Goal: Contribute content: Contribute content

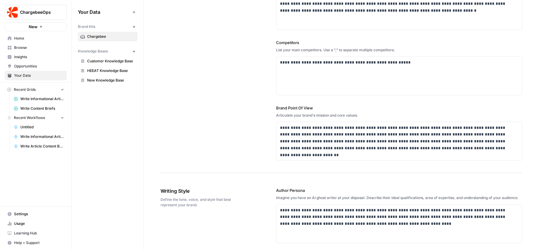
scroll to position [21, 0]
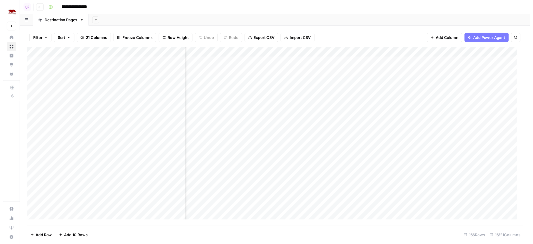
scroll to position [0, 329]
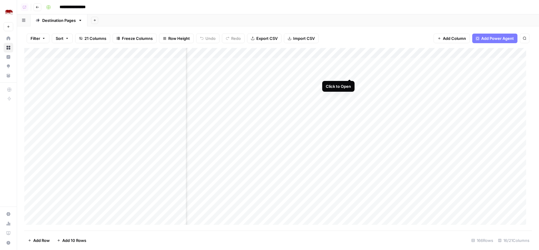
click at [349, 74] on div "Add Column" at bounding box center [278, 139] width 508 height 182
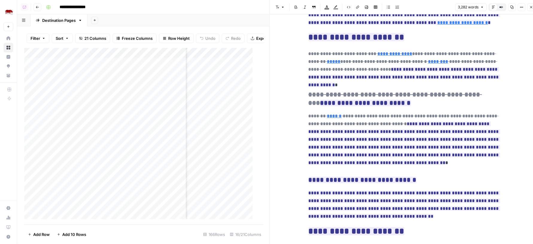
scroll to position [363, 0]
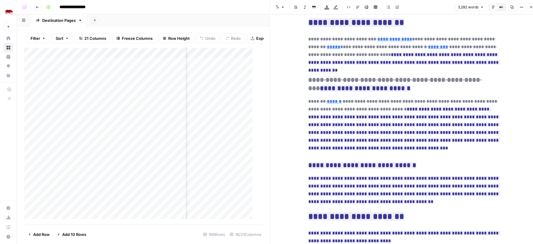
click at [530, 8] on icon "button" at bounding box center [532, 7] width 4 height 4
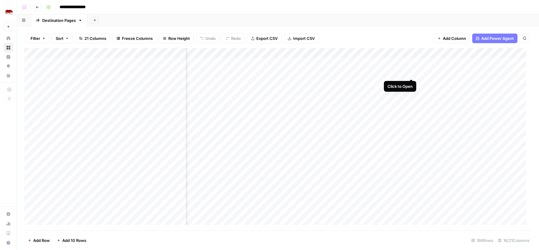
click at [413, 73] on div "Add Column" at bounding box center [278, 139] width 508 height 182
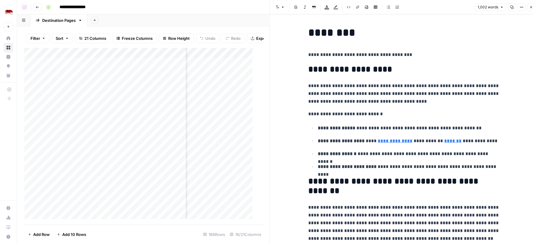
click at [531, 9] on icon "button" at bounding box center [532, 7] width 4 height 4
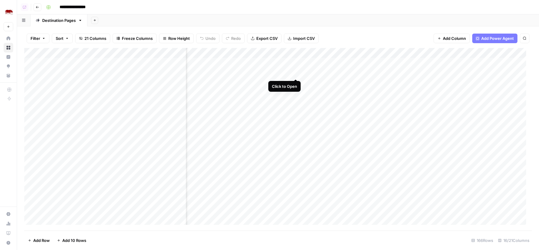
click at [297, 73] on div "Add Column" at bounding box center [278, 139] width 508 height 182
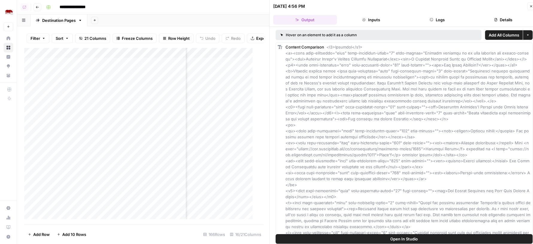
click at [490, 18] on button "Details" at bounding box center [504, 20] width 64 height 10
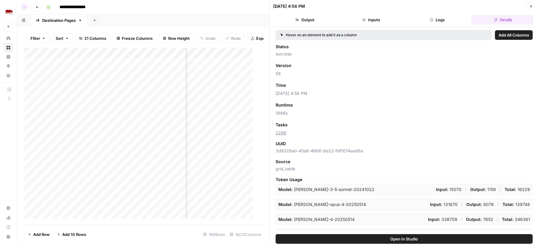
click at [528, 5] on button "Close" at bounding box center [532, 6] width 8 height 8
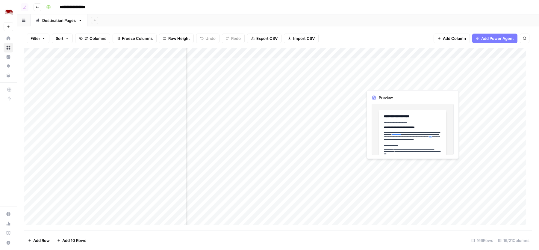
click at [413, 72] on div "Add Column" at bounding box center [278, 139] width 508 height 182
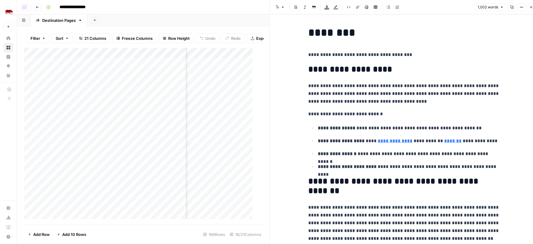
click at [522, 6] on icon "button" at bounding box center [522, 7] width 4 height 4
click at [503, 65] on span "Code" at bounding box center [504, 63] width 29 height 6
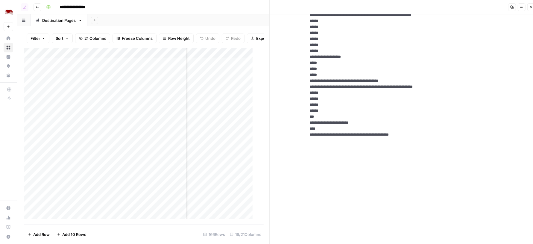
scroll to position [827, 0]
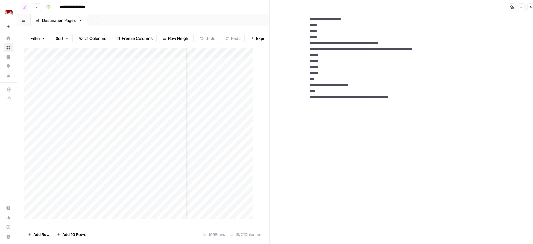
click at [532, 7] on icon "button" at bounding box center [532, 7] width 2 height 2
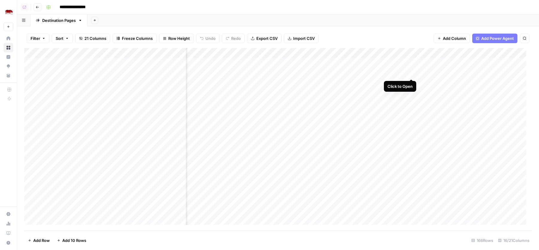
click at [411, 72] on div "Add Column" at bounding box center [278, 139] width 508 height 182
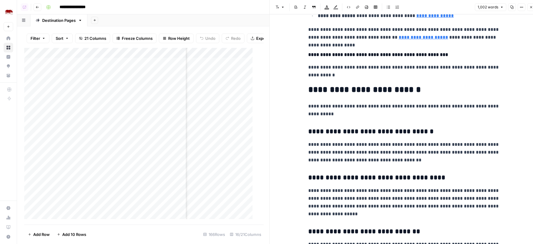
scroll to position [725, 0]
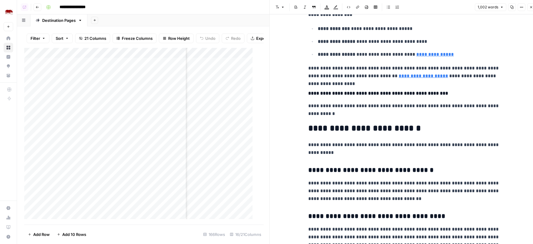
click at [419, 55] on link "**********" at bounding box center [435, 54] width 37 height 4
click at [434, 45] on input "https://www.rhinoafrica.com/en/tours/saskia-s-safari-spectacle/61487" at bounding box center [444, 45] width 80 height 6
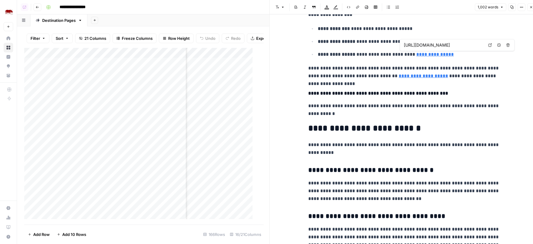
click at [431, 46] on input "https://www.rhinoafrica.com/en/tours/saskia-s-safari-spectacle/61487" at bounding box center [444, 45] width 80 height 6
type input "https://www.rhinoafrica.com/en/contact-us"
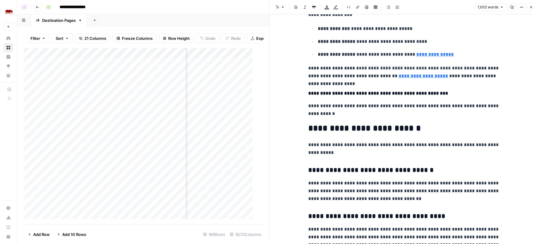
click at [399, 76] on link "**********" at bounding box center [423, 76] width 49 height 4
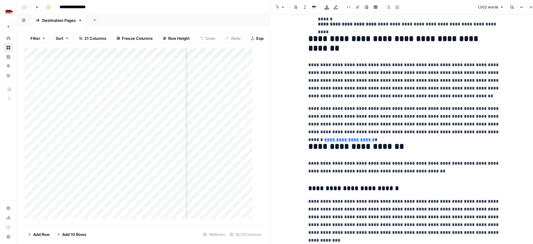
scroll to position [169, 0]
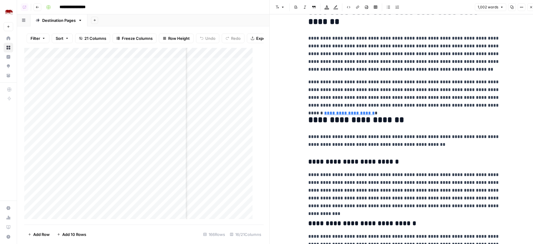
click at [375, 111] on link "**********" at bounding box center [350, 113] width 51 height 4
click at [436, 96] on input "https://www.rhinoafrica.com/en/about-us/tailor-made-tours/80817" at bounding box center [414, 97] width 80 height 6
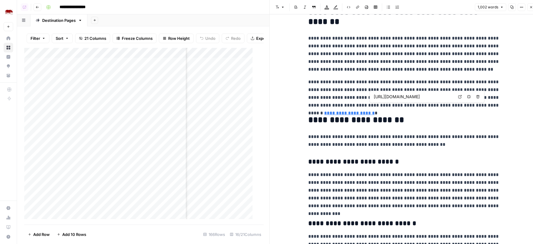
click at [458, 97] on link "Open in a new tab" at bounding box center [460, 97] width 8 height 8
click at [415, 142] on p "**********" at bounding box center [405, 141] width 192 height 16
click at [530, 7] on icon "button" at bounding box center [532, 7] width 4 height 4
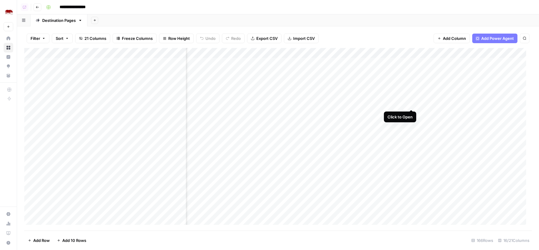
click at [412, 103] on div "Add Column" at bounding box center [278, 139] width 508 height 182
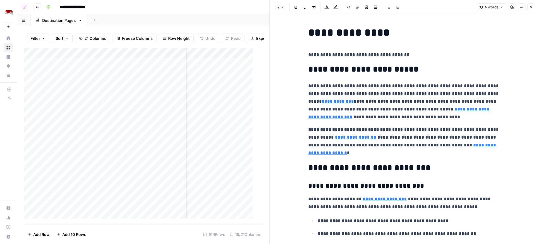
click at [523, 7] on icon "button" at bounding box center [523, 7] width 1 height 1
click at [503, 63] on span "Code" at bounding box center [504, 63] width 29 height 6
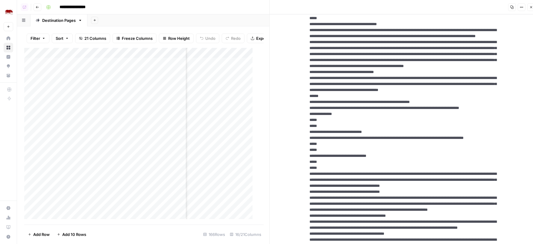
scroll to position [732, 0]
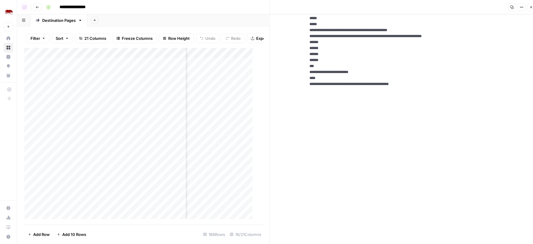
click at [532, 6] on icon "button" at bounding box center [532, 7] width 4 height 4
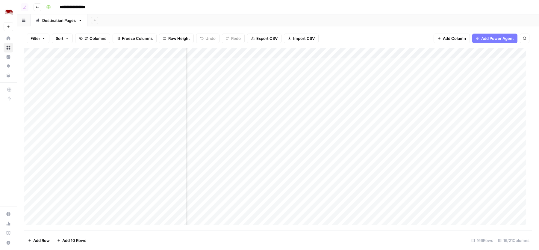
click at [421, 15] on div "Add Sheet" at bounding box center [313, 20] width 452 height 12
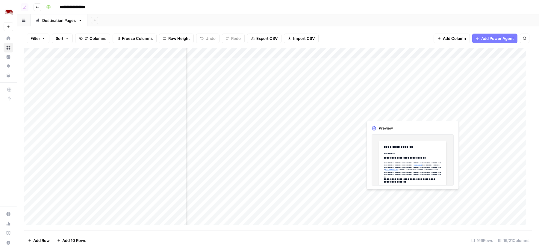
click at [359, 15] on div "Add Sheet" at bounding box center [313, 20] width 452 height 12
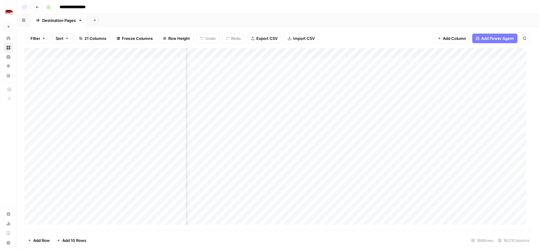
click at [236, 12] on div "**********" at bounding box center [288, 7] width 489 height 10
click at [196, 9] on div "**********" at bounding box center [288, 7] width 489 height 10
click at [348, 13] on header "**********" at bounding box center [278, 7] width 522 height 14
click at [297, 74] on div "Add Column" at bounding box center [278, 139] width 508 height 182
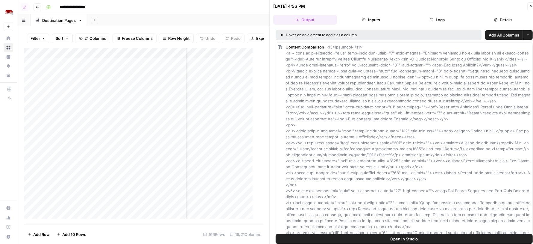
click at [450, 18] on button "Logs" at bounding box center [438, 20] width 64 height 10
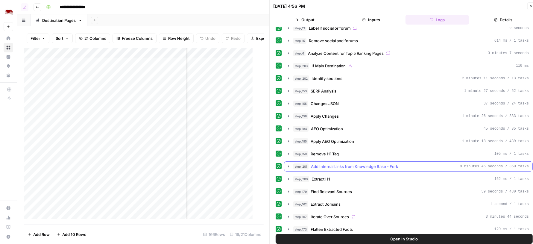
click at [370, 164] on span "Add Internal Links from Knowledge Base - Fork" at bounding box center [354, 167] width 87 height 6
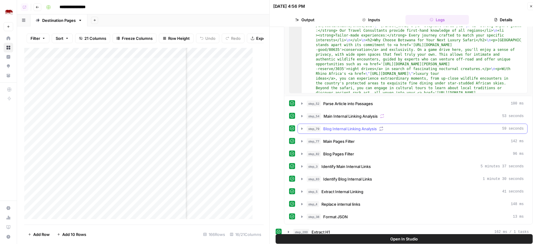
scroll to position [286, 0]
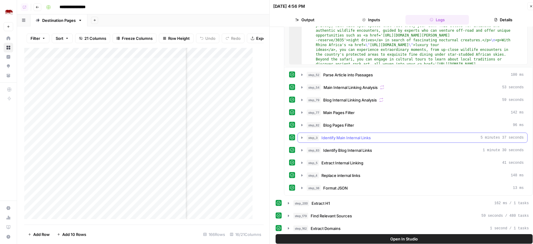
click at [372, 135] on div "step_3 Identify Main Internal Links 5 minutes 37 seconds" at bounding box center [415, 138] width 217 height 6
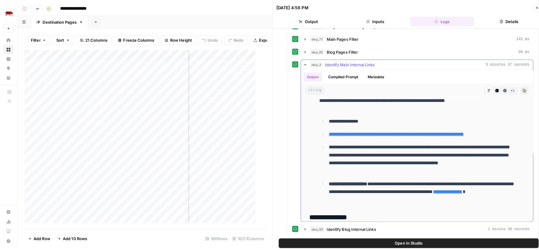
scroll to position [606, 0]
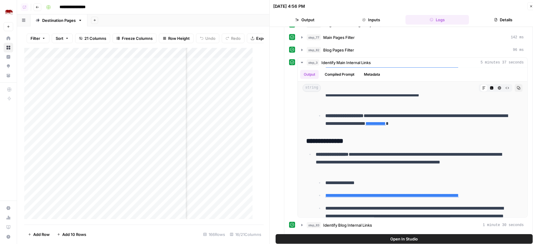
click at [529, 4] on button "Close" at bounding box center [532, 6] width 8 height 8
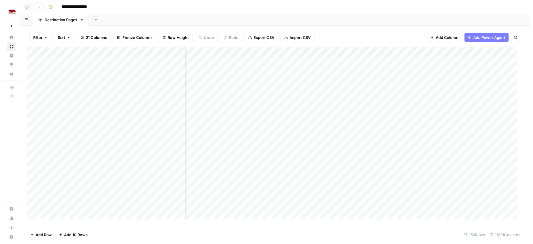
scroll to position [0, 414]
click at [326, 72] on div "Add Column" at bounding box center [278, 139] width 508 height 182
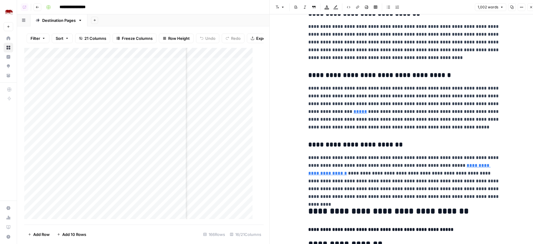
scroll to position [1017, 0]
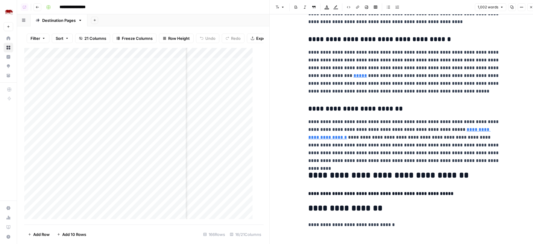
click at [387, 85] on p "**********" at bounding box center [405, 72] width 192 height 47
type input "lodges"
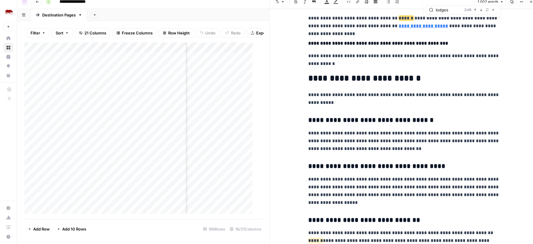
scroll to position [769, 0]
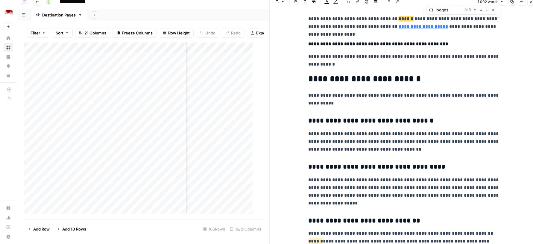
click at [531, 2] on icon "button" at bounding box center [532, 2] width 4 height 4
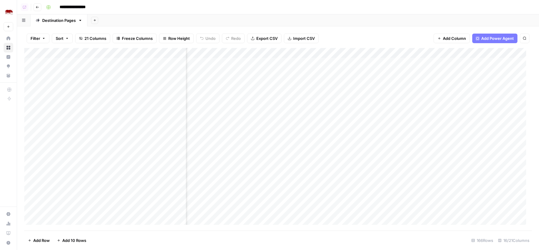
click at [205, 51] on div "Add Column" at bounding box center [278, 139] width 508 height 182
click at [360, 26] on div "Add Sheet" at bounding box center [313, 20] width 452 height 12
click at [210, 72] on div "Add Column" at bounding box center [278, 139] width 508 height 182
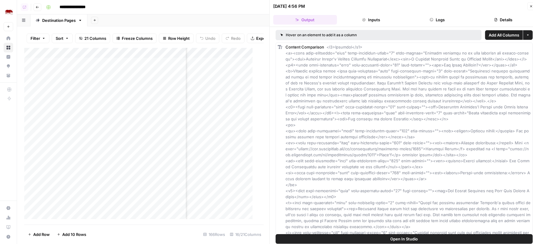
click at [356, 239] on button "Open In Studio" at bounding box center [404, 239] width 257 height 10
click at [532, 5] on icon "button" at bounding box center [532, 6] width 4 height 4
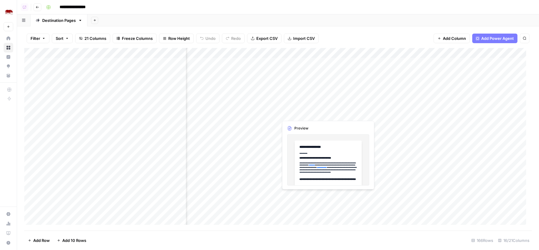
scroll to position [0, 396]
click at [238, 72] on div "Add Column" at bounding box center [278, 139] width 508 height 182
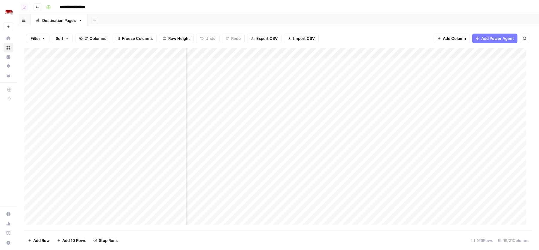
click at [238, 104] on div "Add Column" at bounding box center [278, 139] width 508 height 182
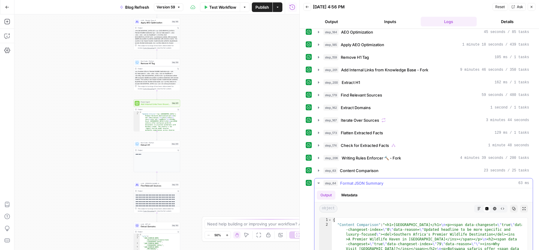
scroll to position [122, 0]
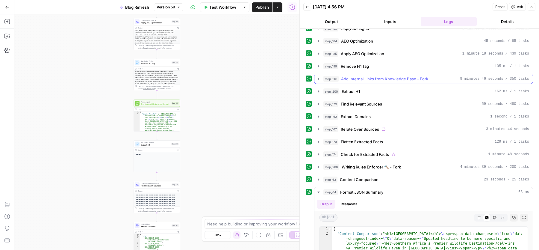
click at [409, 76] on span "Add Internal Links from Knowledge Base - Fork" at bounding box center [384, 79] width 87 height 6
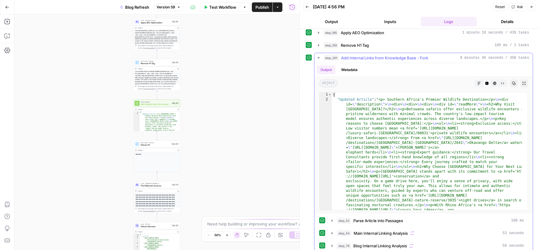
scroll to position [158, 0]
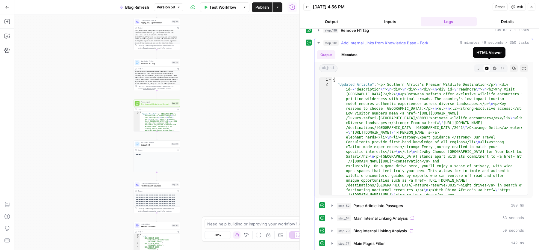
click at [491, 64] on button "HTML Viewer" at bounding box center [495, 68] width 8 height 8
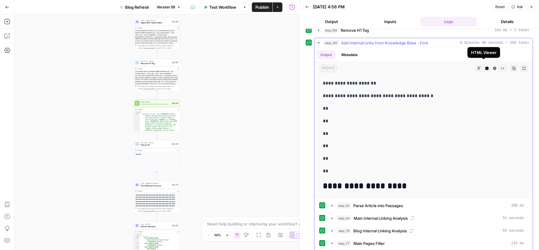
click at [478, 67] on icon "button" at bounding box center [479, 68] width 3 height 3
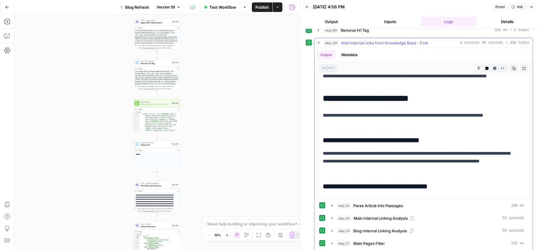
scroll to position [1086, 0]
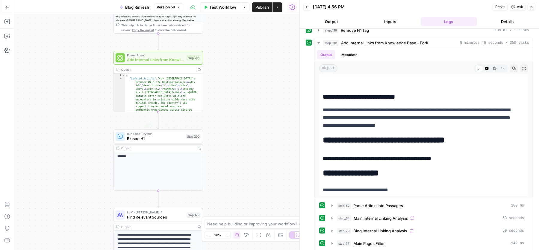
click at [166, 137] on span "Extract H1" at bounding box center [155, 138] width 57 height 6
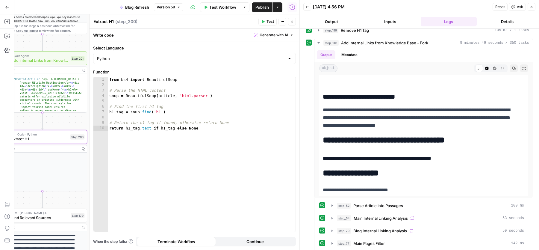
click at [295, 22] on button "Close" at bounding box center [292, 22] width 8 height 8
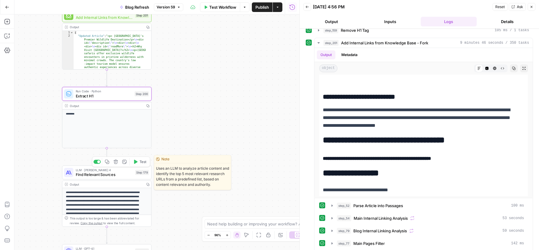
click at [88, 172] on span "Find Relevant Sources" at bounding box center [104, 174] width 57 height 6
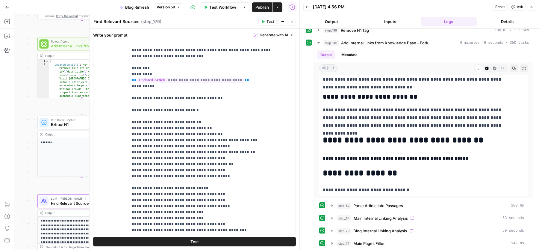
scroll to position [216, 0]
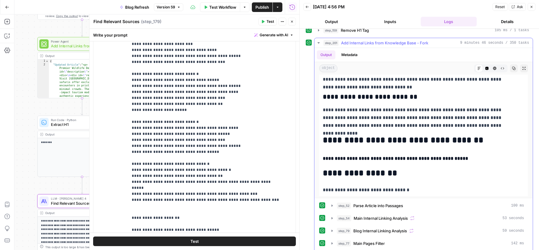
click at [485, 67] on icon "button" at bounding box center [486, 68] width 3 height 3
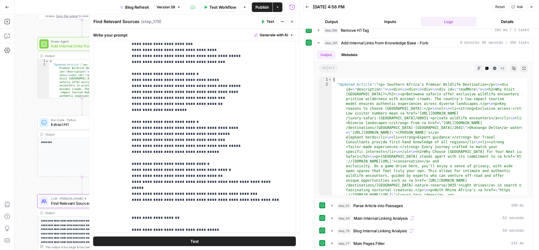
scroll to position [174, 0]
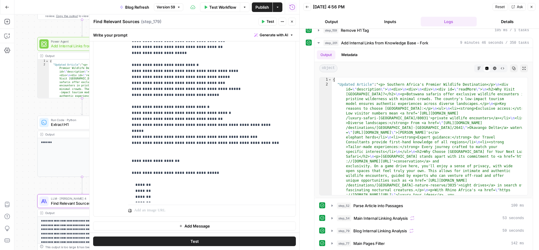
click at [292, 20] on icon "button" at bounding box center [292, 22] width 4 height 4
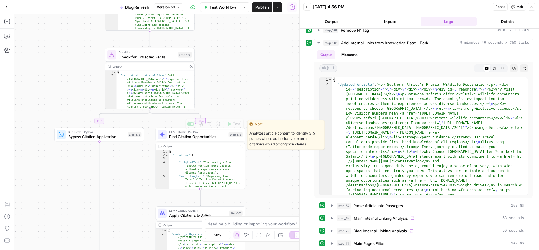
click at [216, 138] on span "Find Citation Opportunities" at bounding box center [197, 137] width 57 height 6
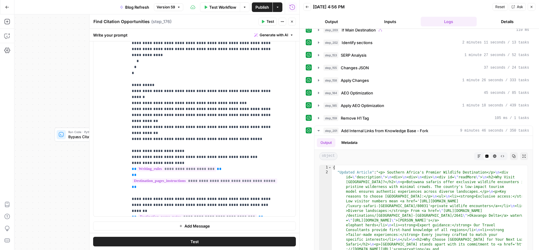
scroll to position [68, 0]
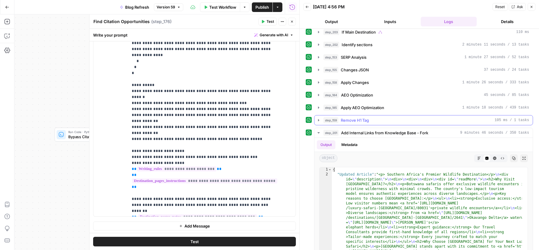
click at [365, 118] on span "Remove H1 Tag" at bounding box center [355, 120] width 28 height 6
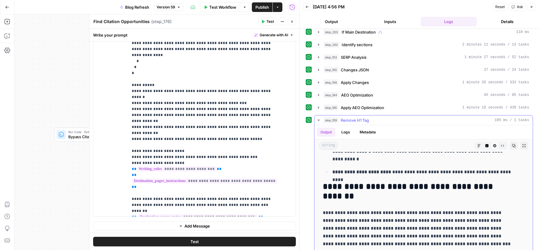
scroll to position [109, 0]
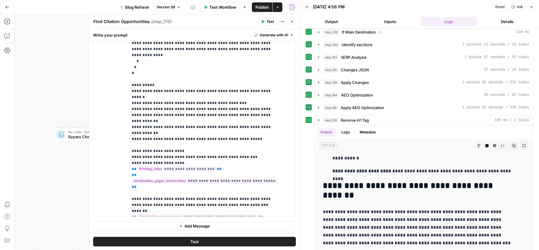
click at [293, 21] on icon "button" at bounding box center [292, 22] width 4 height 4
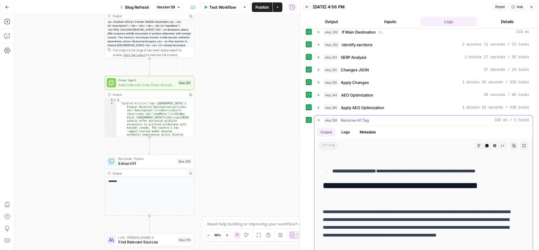
scroll to position [97, 0]
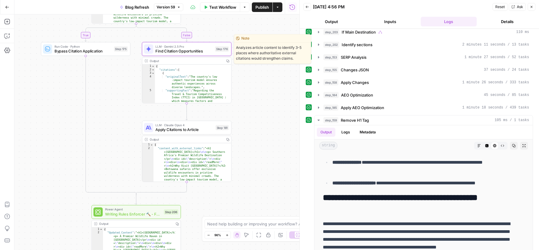
click at [169, 51] on span "Find Citation Opportunities" at bounding box center [183, 51] width 57 height 6
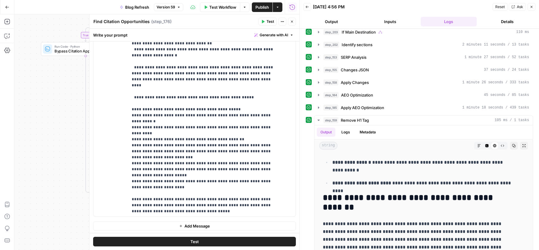
scroll to position [342, 0]
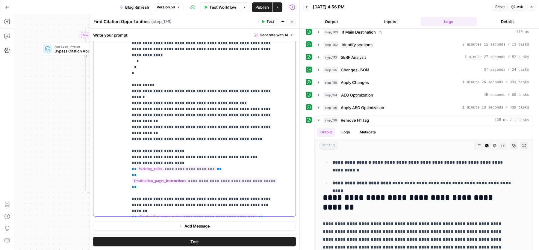
click at [152, 245] on span "**" at bounding box center [154, 247] width 5 height 4
drag, startPoint x: 205, startPoint y: 185, endPoint x: 121, endPoint y: 185, distance: 83.6
click at [121, 185] on div "**********" at bounding box center [194, 94] width 202 height 244
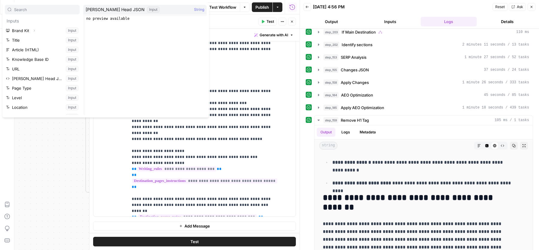
scroll to position [198, 0]
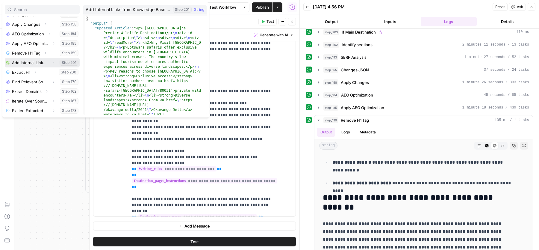
click at [52, 61] on icon "button" at bounding box center [54, 63] width 4 height 4
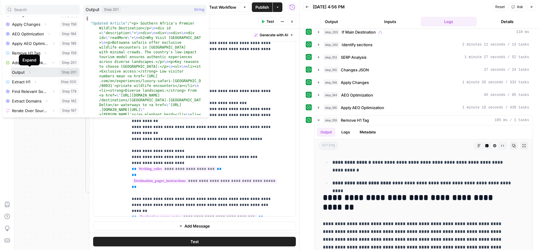
click at [29, 71] on icon "button" at bounding box center [30, 72] width 4 height 4
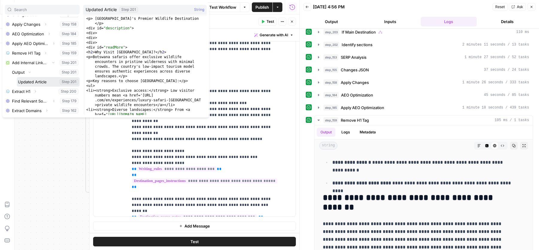
click at [37, 78] on button "Select variable Updated Article" at bounding box center [48, 82] width 63 height 10
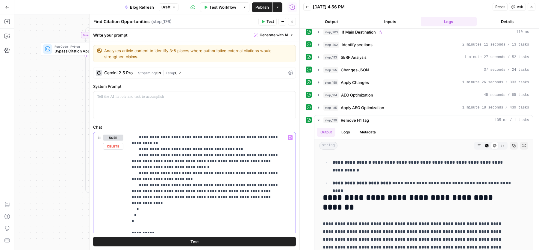
scroll to position [160, 0]
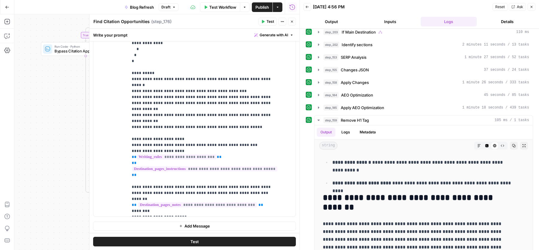
click at [292, 20] on icon "button" at bounding box center [292, 22] width 4 height 4
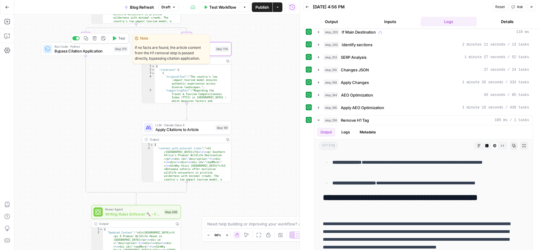
click at [87, 49] on span "Bypass Citation Application" at bounding box center [83, 51] width 57 height 6
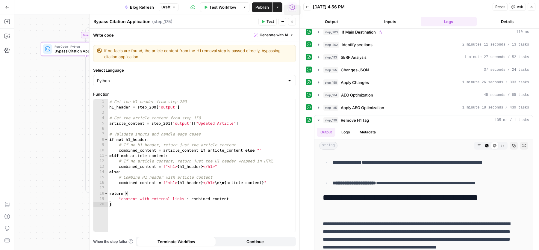
click at [293, 21] on icon "button" at bounding box center [292, 22] width 4 height 4
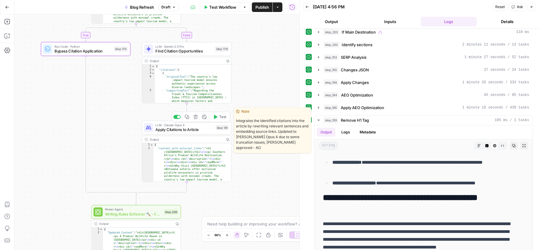
click at [160, 126] on span "LLM · Claude Opus 4" at bounding box center [184, 124] width 58 height 4
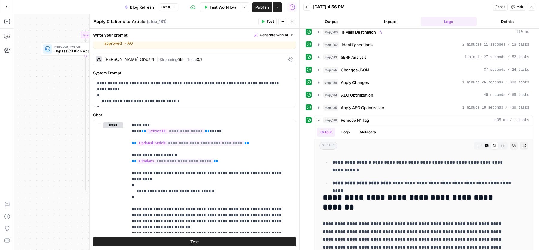
scroll to position [44, 0]
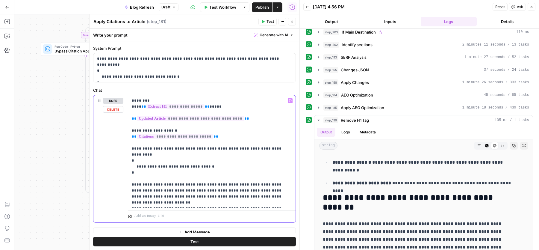
click at [170, 153] on p "**********" at bounding box center [209, 152] width 155 height 108
click at [292, 20] on icon "button" at bounding box center [292, 22] width 4 height 4
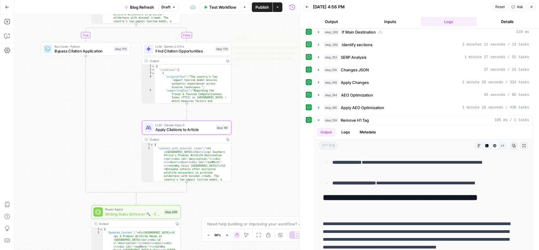
click at [201, 51] on span "Find Citation Opportunities" at bounding box center [183, 51] width 57 height 6
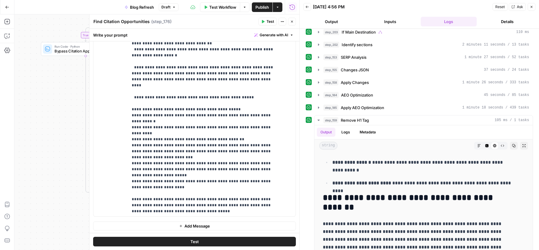
scroll to position [354, 0]
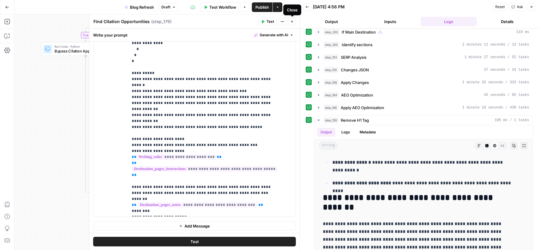
click at [293, 20] on icon "button" at bounding box center [292, 22] width 4 height 4
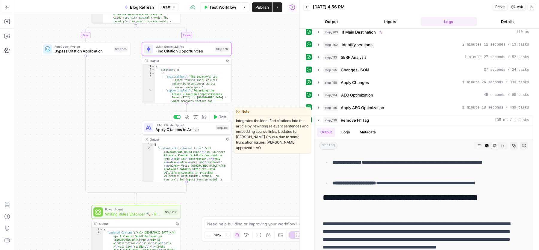
click at [190, 128] on span "Apply Citations to Article" at bounding box center [184, 130] width 58 height 6
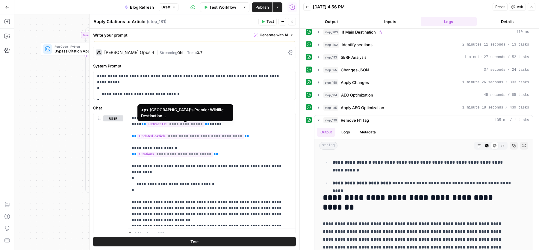
scroll to position [44, 0]
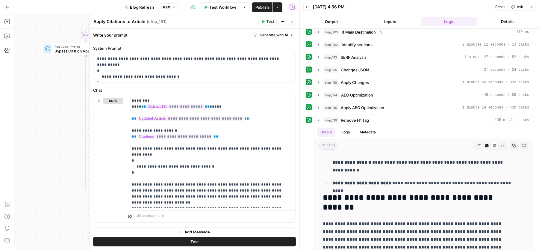
click at [294, 22] on button "Close" at bounding box center [292, 22] width 8 height 8
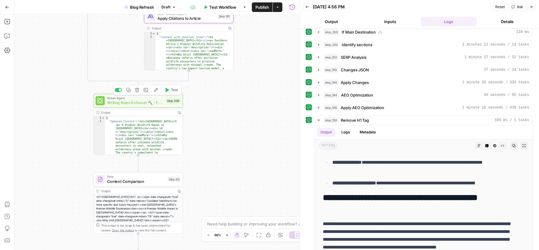
click at [122, 105] on span "Writing Rules Enforcer 🔨 - Fork" at bounding box center [135, 103] width 57 height 6
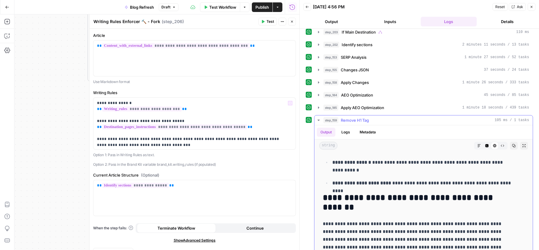
click at [372, 117] on div "step_159 Remove H1 Tag 105 ms / 1 tasks" at bounding box center [426, 120] width 206 height 6
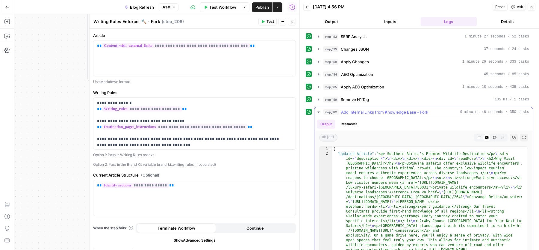
scroll to position [94, 0]
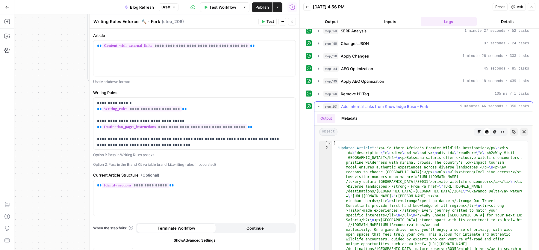
click at [358, 103] on span "Add Internal Links from Knowledge Base - Fork" at bounding box center [384, 106] width 87 height 6
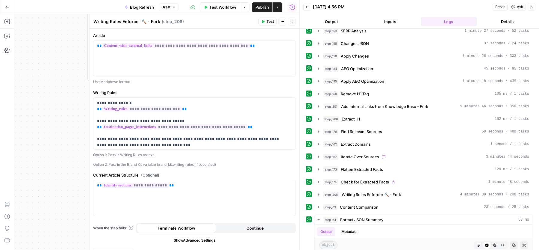
click at [293, 21] on icon "button" at bounding box center [292, 22] width 4 height 4
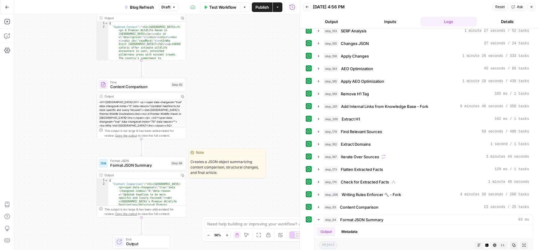
click at [144, 164] on span "Format JSON Summary" at bounding box center [139, 165] width 58 height 6
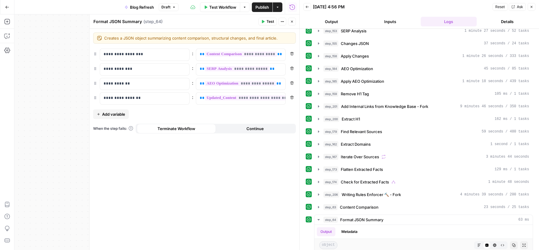
click at [292, 22] on icon "button" at bounding box center [292, 22] width 4 height 4
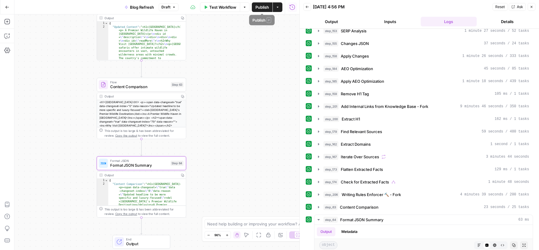
click at [256, 6] on span "Publish" at bounding box center [261, 7] width 13 height 6
